Goal: Entertainment & Leisure: Consume media (video, audio)

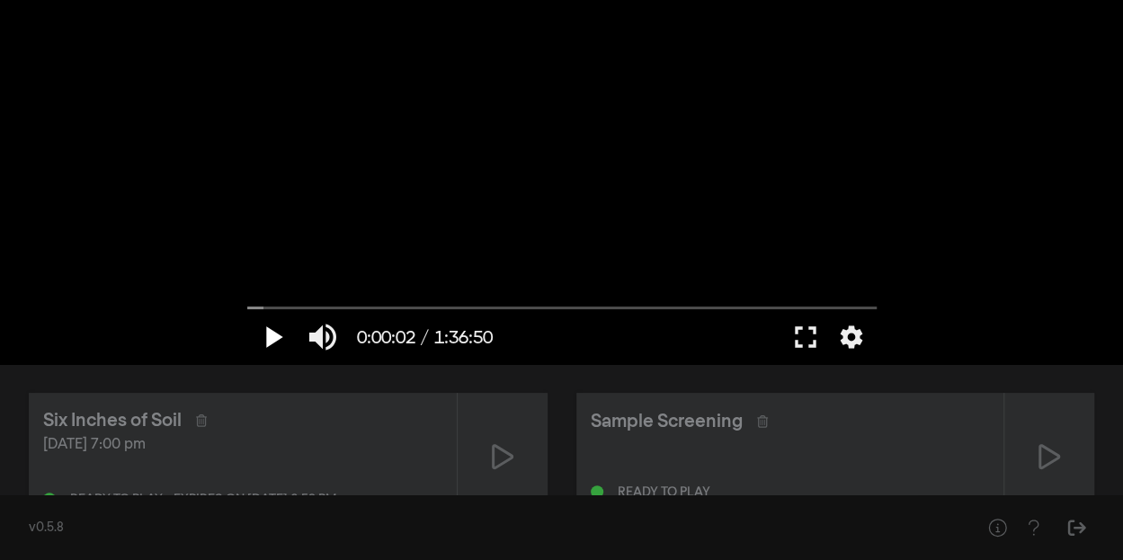
click at [278, 341] on button "play_arrow" at bounding box center [272, 337] width 50 height 54
click at [806, 343] on button "fullscreen" at bounding box center [806, 337] width 50 height 54
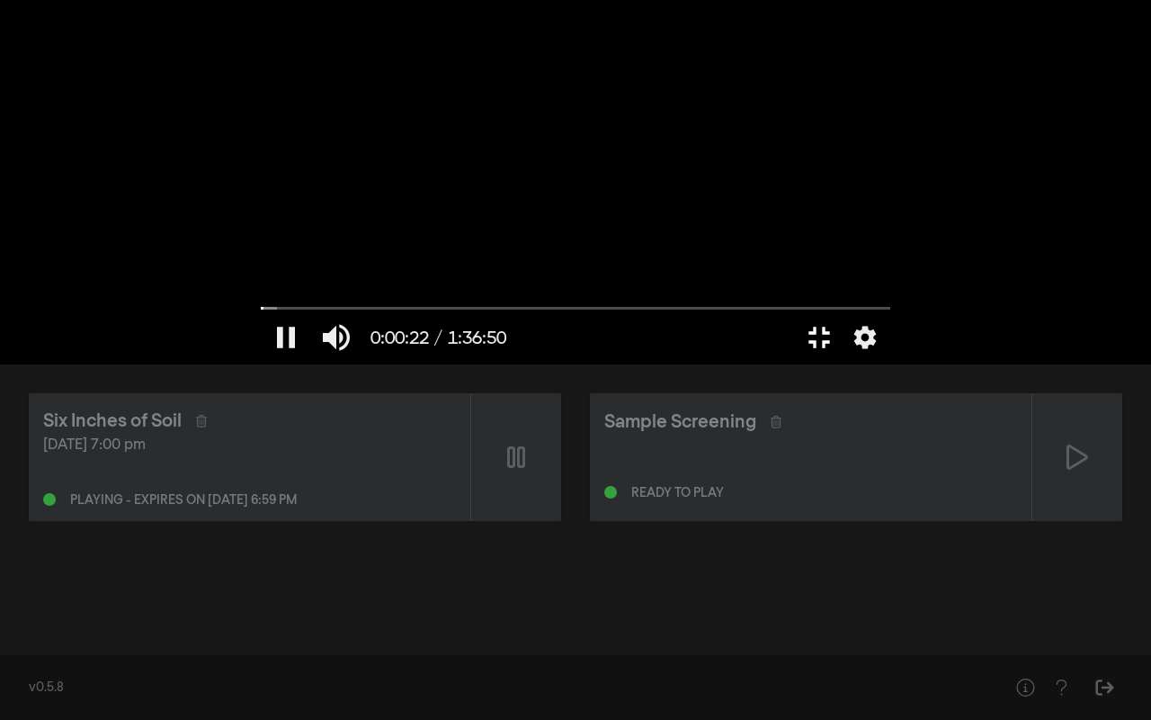
type input "22.354194"
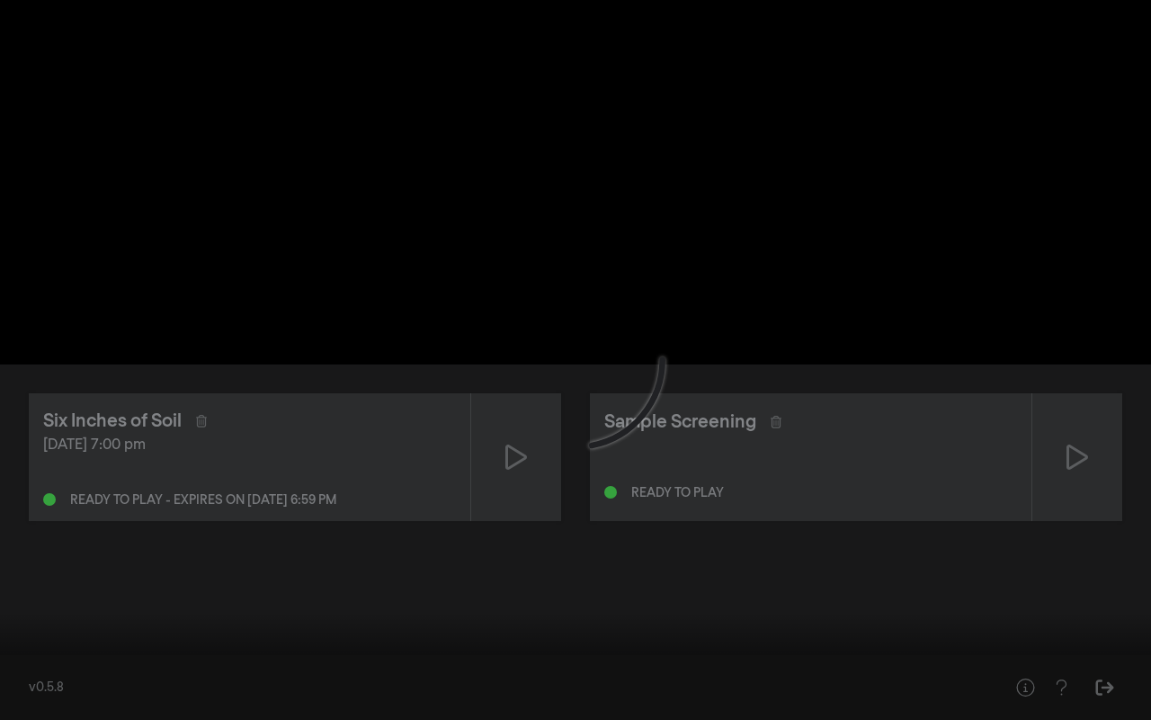
drag, startPoint x: 7, startPoint y: 669, endPoint x: 34, endPoint y: 693, distance: 35.7
click at [34, 559] on input "Seek" at bounding box center [575, 663] width 1133 height 11
drag, startPoint x: 33, startPoint y: 668, endPoint x: 14, endPoint y: 670, distance: 19.0
click at [14, 559] on input "Seek" at bounding box center [575, 663] width 1133 height 11
drag, startPoint x: 14, startPoint y: 671, endPoint x: 31, endPoint y: 694, distance: 28.4
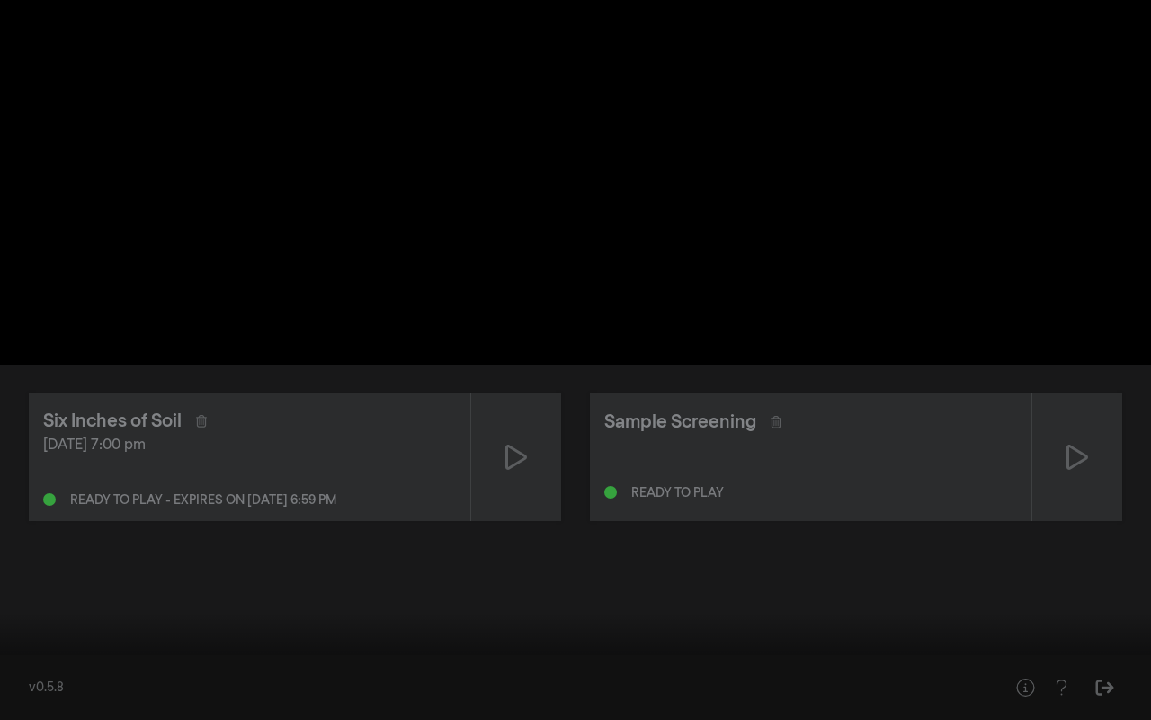
click at [31, 559] on button "play_arrow" at bounding box center [34, 693] width 50 height 54
type input "12.346532"
click at [19, 559] on input "Seek" at bounding box center [575, 663] width 1133 height 11
click at [45, 559] on button "pause" at bounding box center [34, 693] width 50 height 54
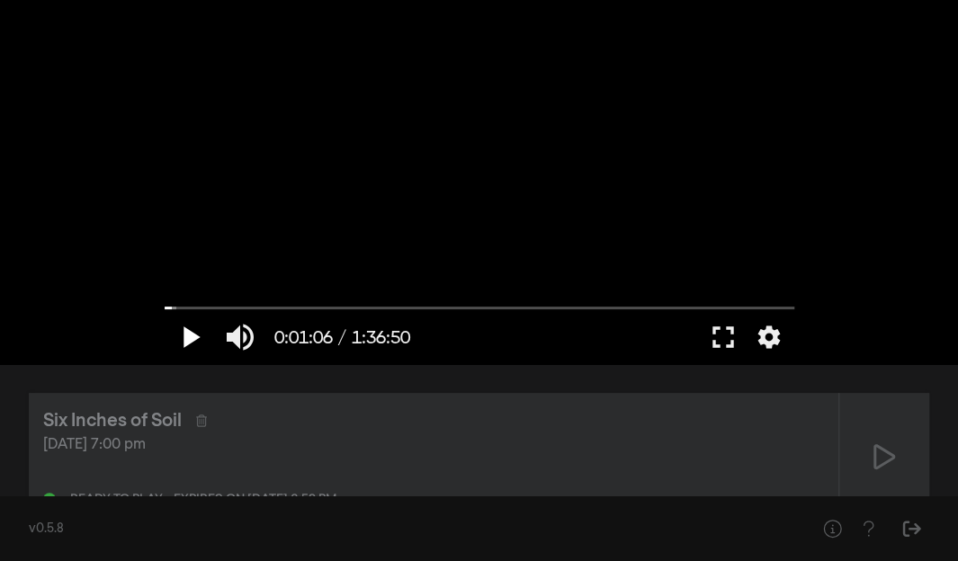
click at [176, 346] on button "play_arrow" at bounding box center [190, 337] width 50 height 54
drag, startPoint x: 179, startPoint y: 309, endPoint x: 166, endPoint y: 311, distance: 13.6
click at [166, 311] on input "Seek" at bounding box center [480, 307] width 630 height 11
drag, startPoint x: 718, startPoint y: 337, endPoint x: 828, endPoint y: 458, distance: 163.0
click at [719, 337] on button "fullscreen" at bounding box center [723, 337] width 50 height 54
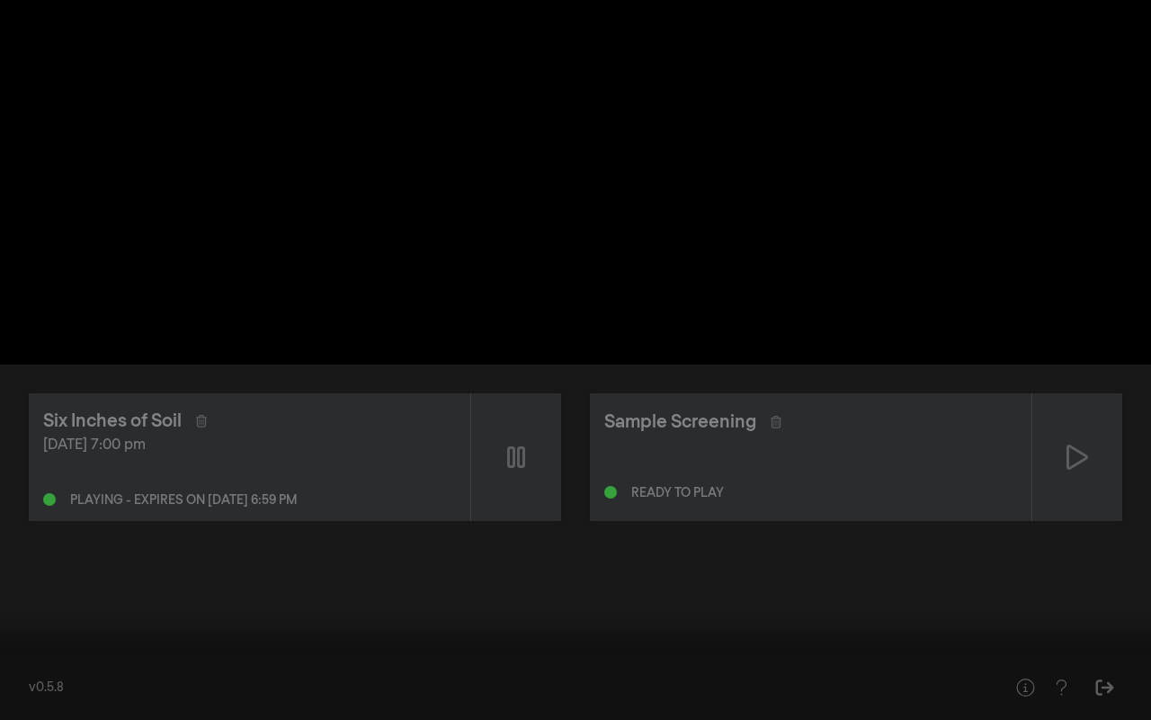
click at [26, 559] on button "pause" at bounding box center [34, 693] width 50 height 54
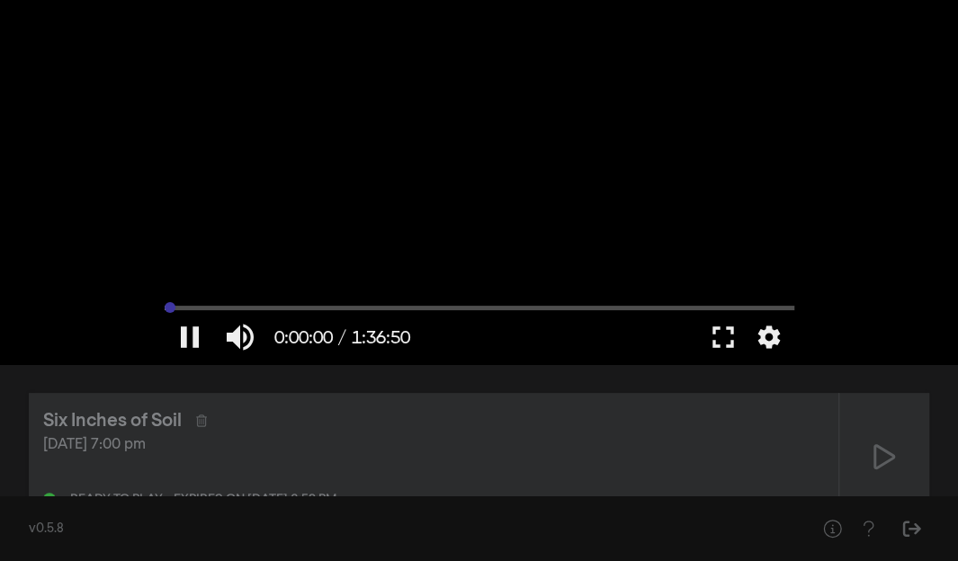
type input "0"
click at [165, 309] on input "Seek" at bounding box center [480, 307] width 630 height 11
